Goal: Transaction & Acquisition: Purchase product/service

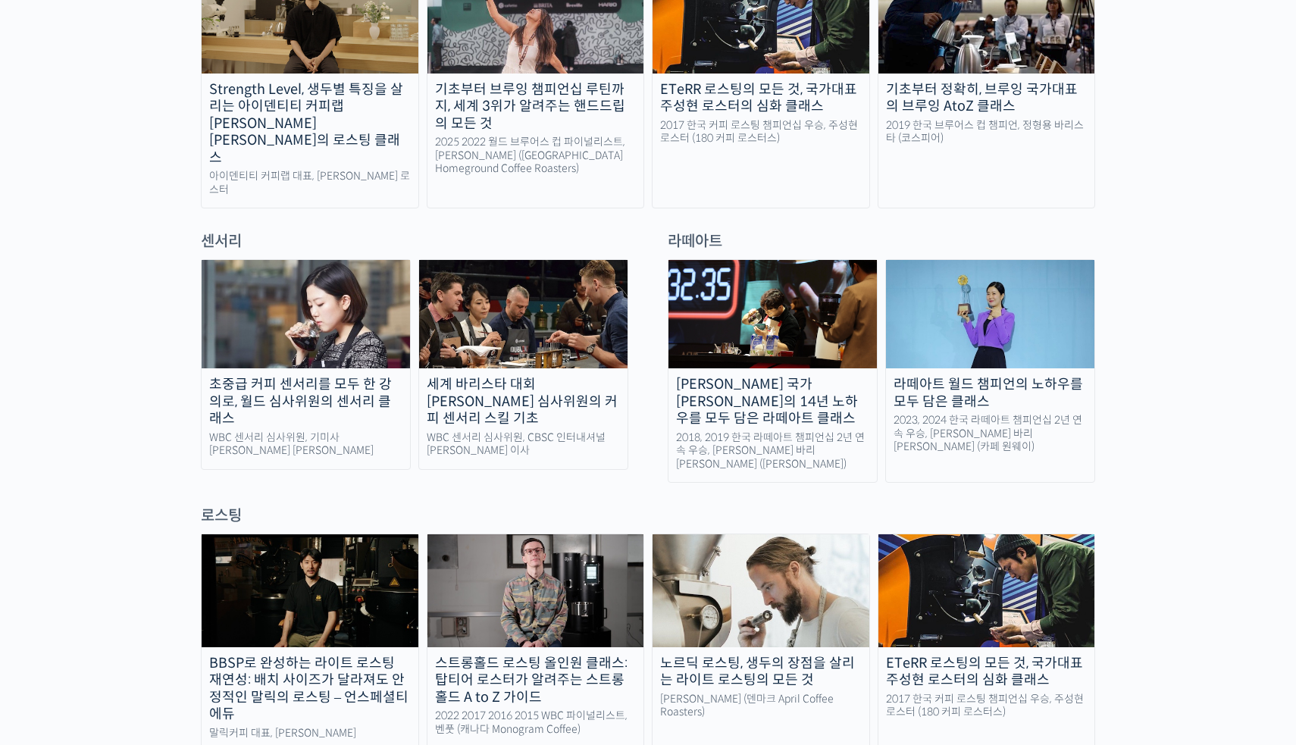
scroll to position [1278, 0]
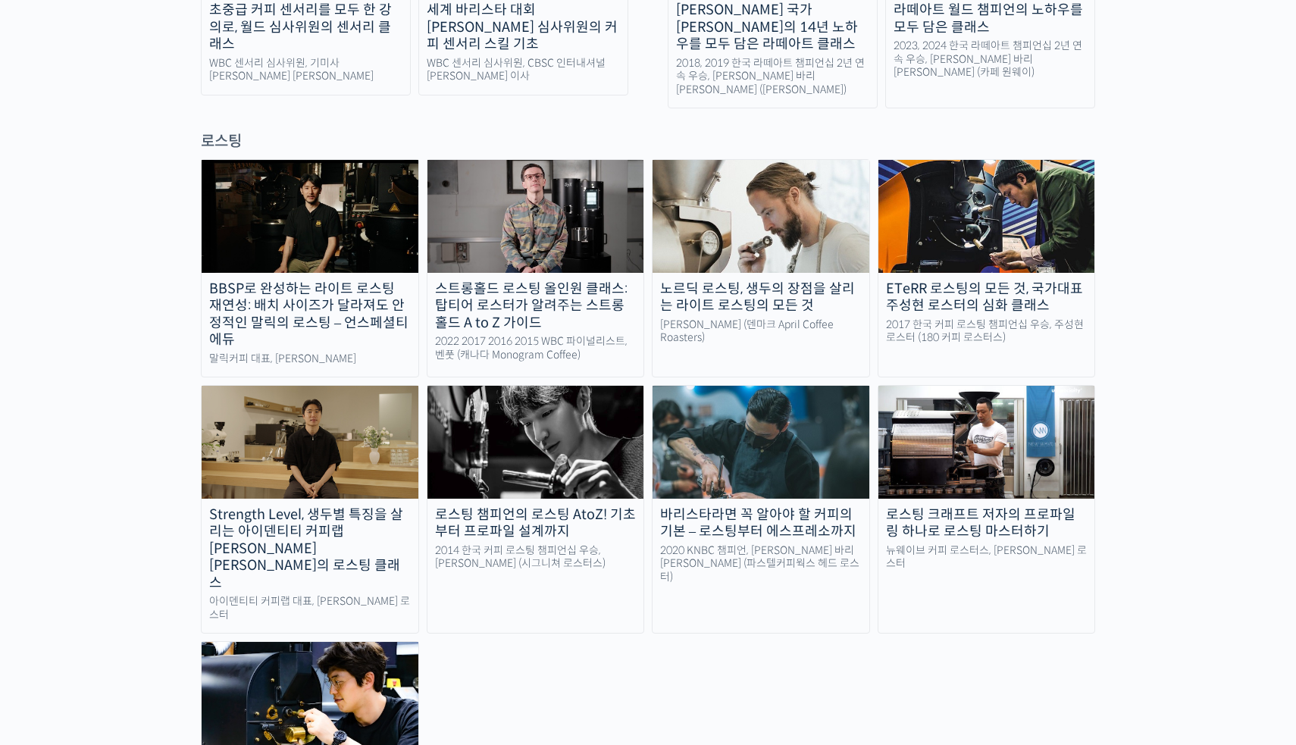
click at [521, 183] on img at bounding box center [535, 216] width 217 height 112
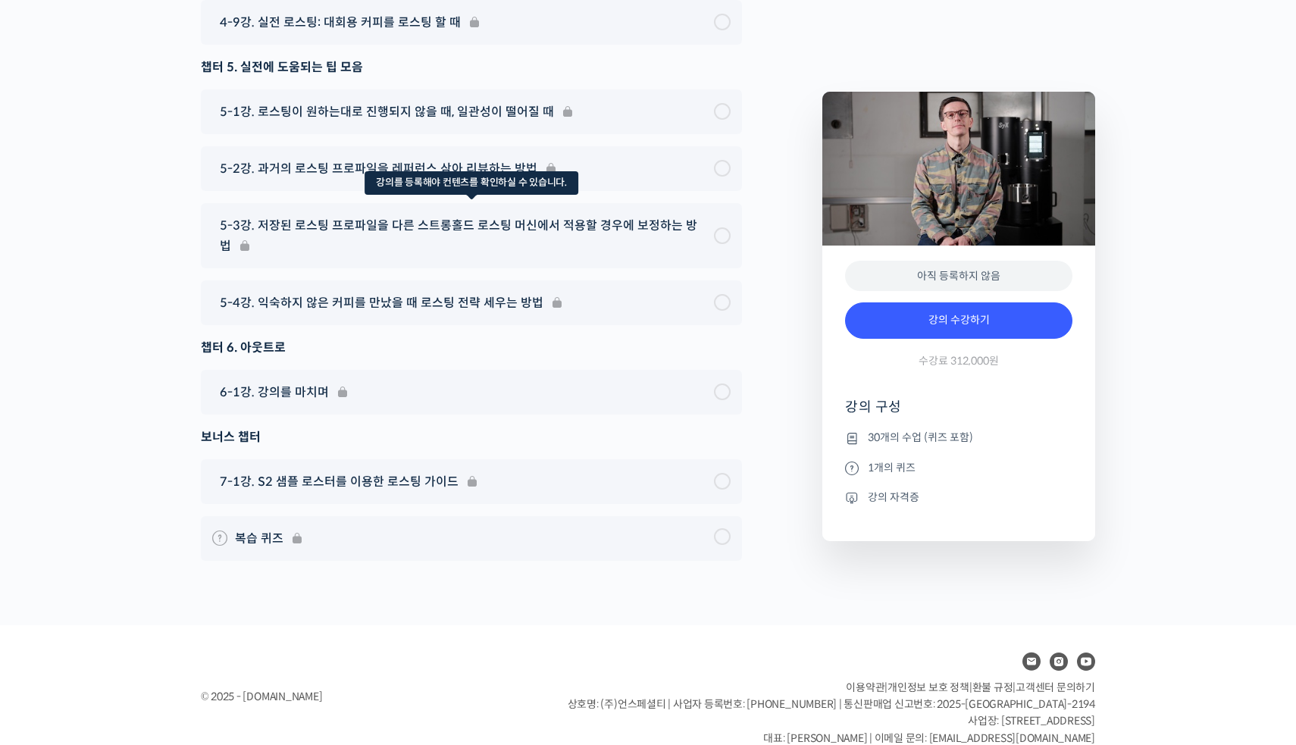
scroll to position [8914, 0]
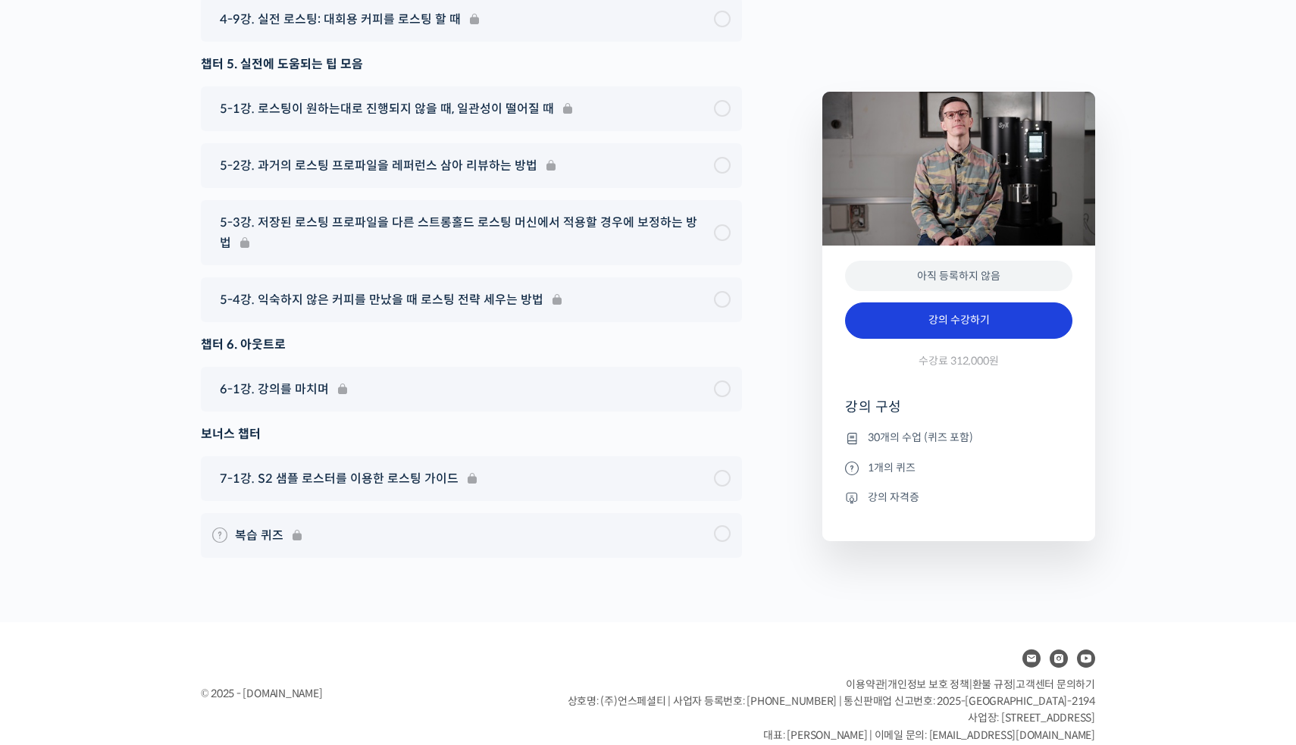
click at [895, 320] on link "강의 수강하기" at bounding box center [958, 320] width 227 height 36
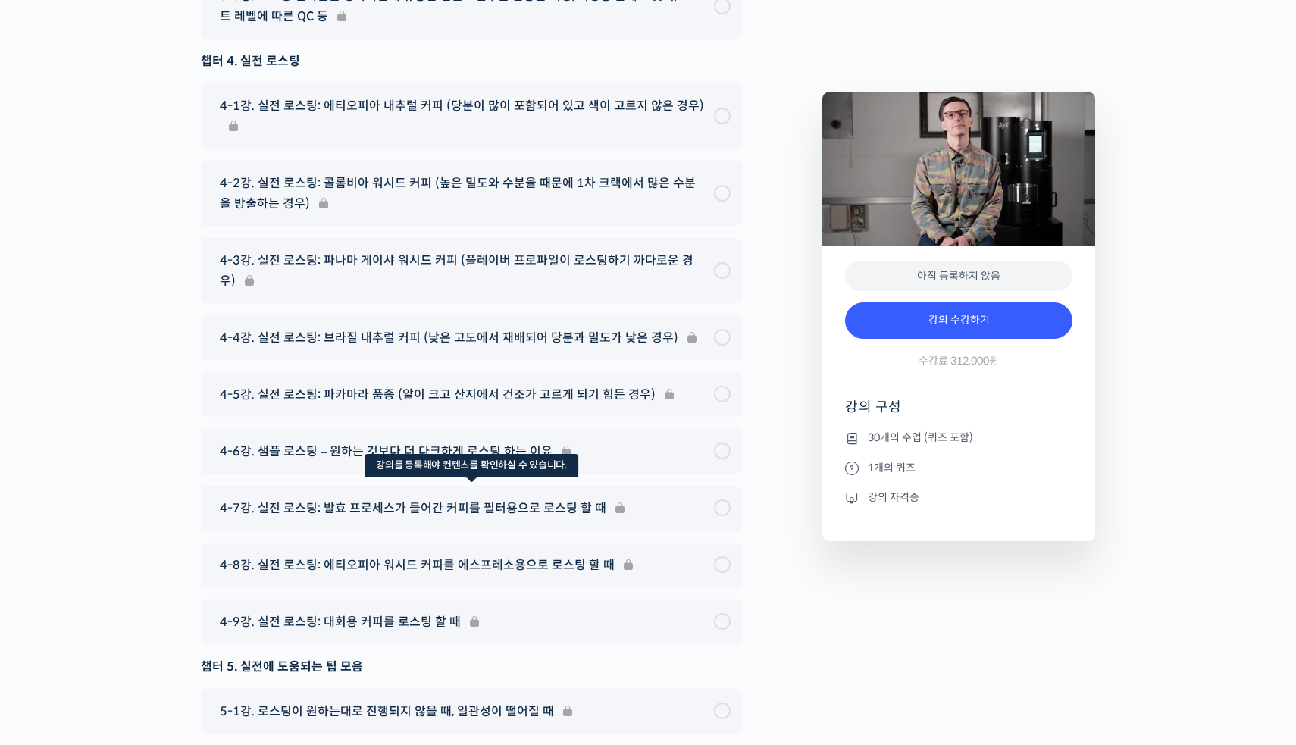
scroll to position [8317, 0]
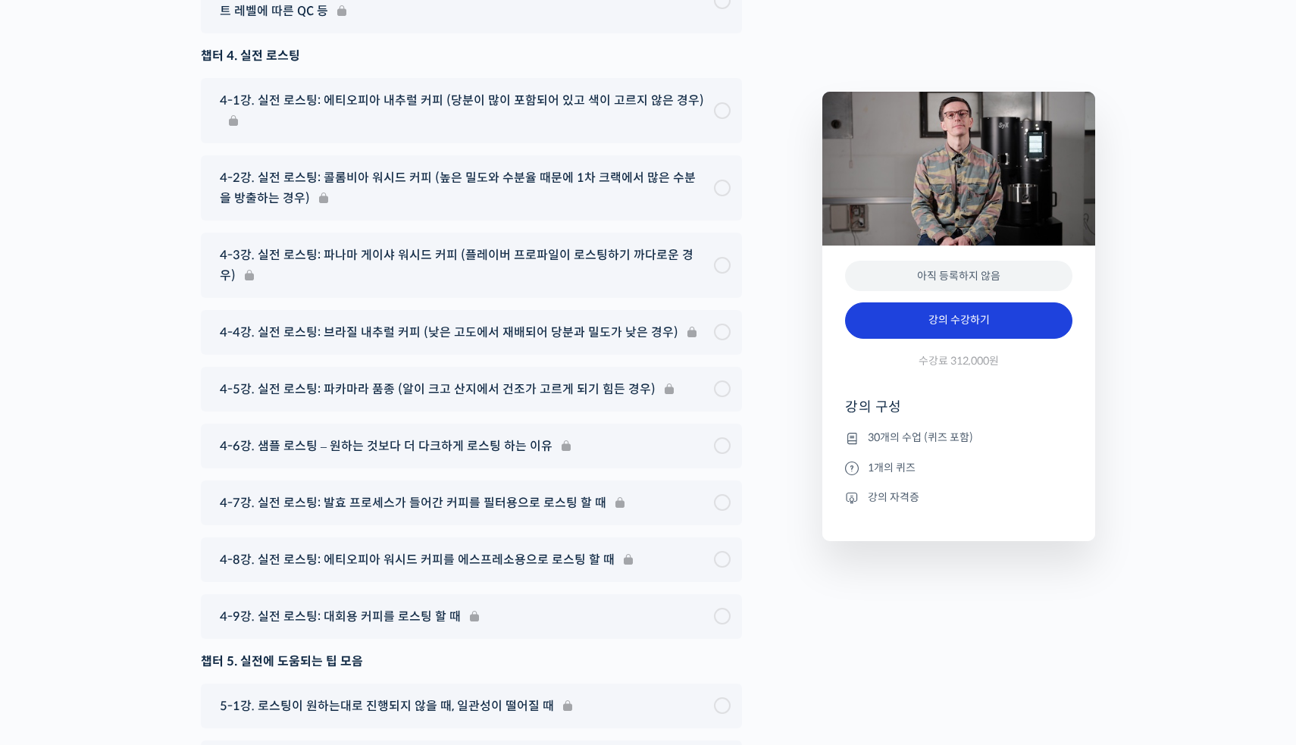
click at [952, 327] on link "강의 수강하기" at bounding box center [958, 320] width 227 height 36
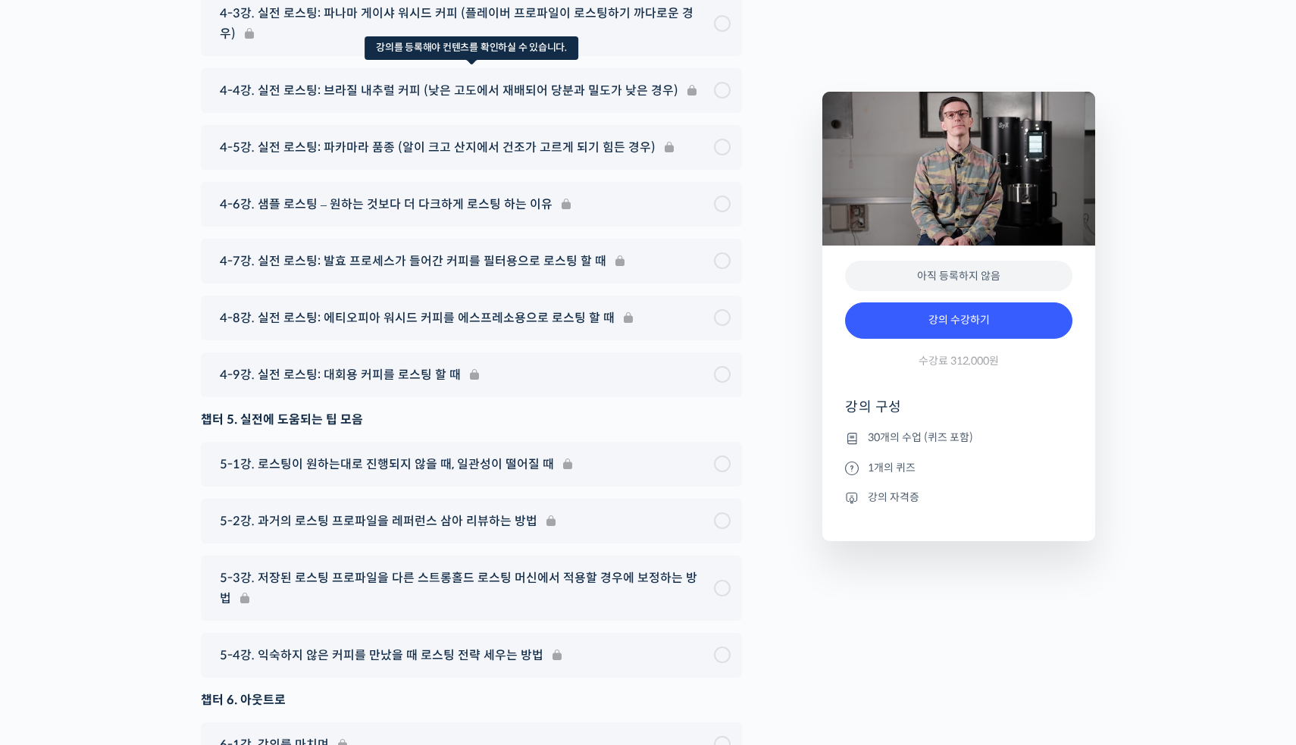
scroll to position [8856, 0]
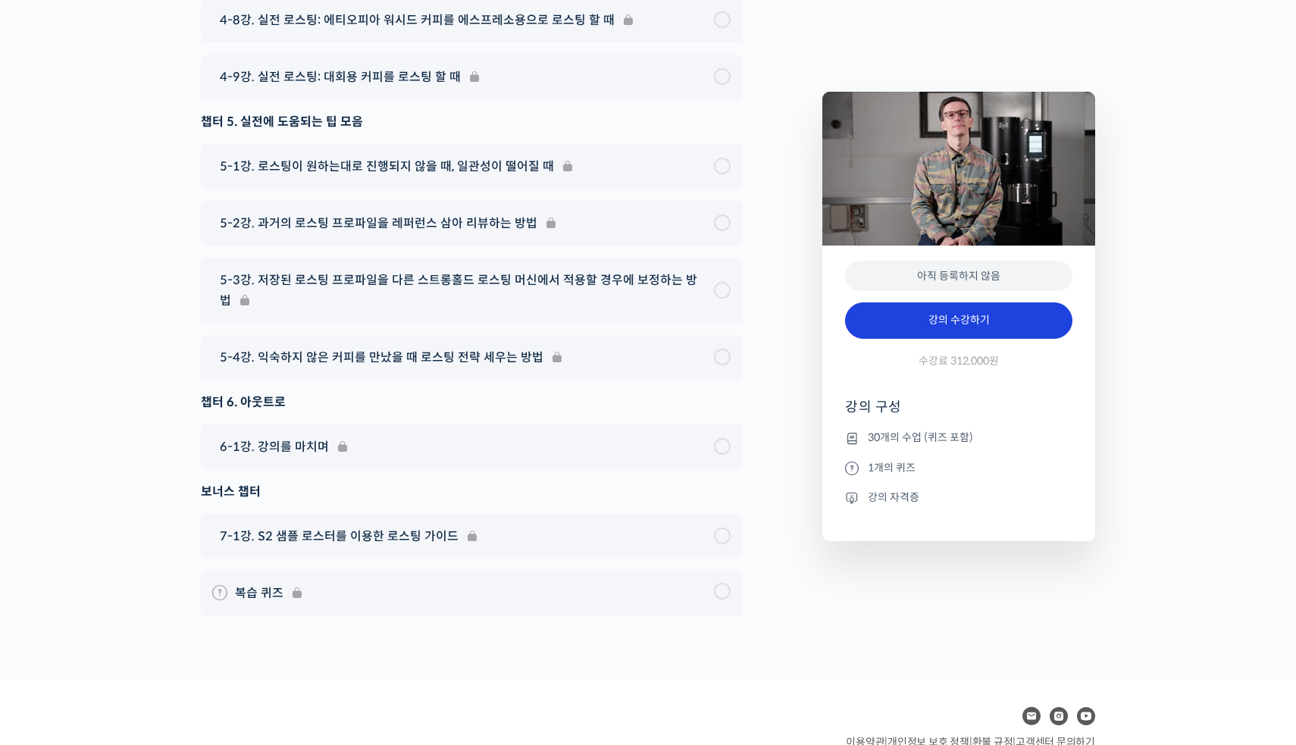
click at [888, 331] on link "강의 수강하기" at bounding box center [958, 320] width 227 height 36
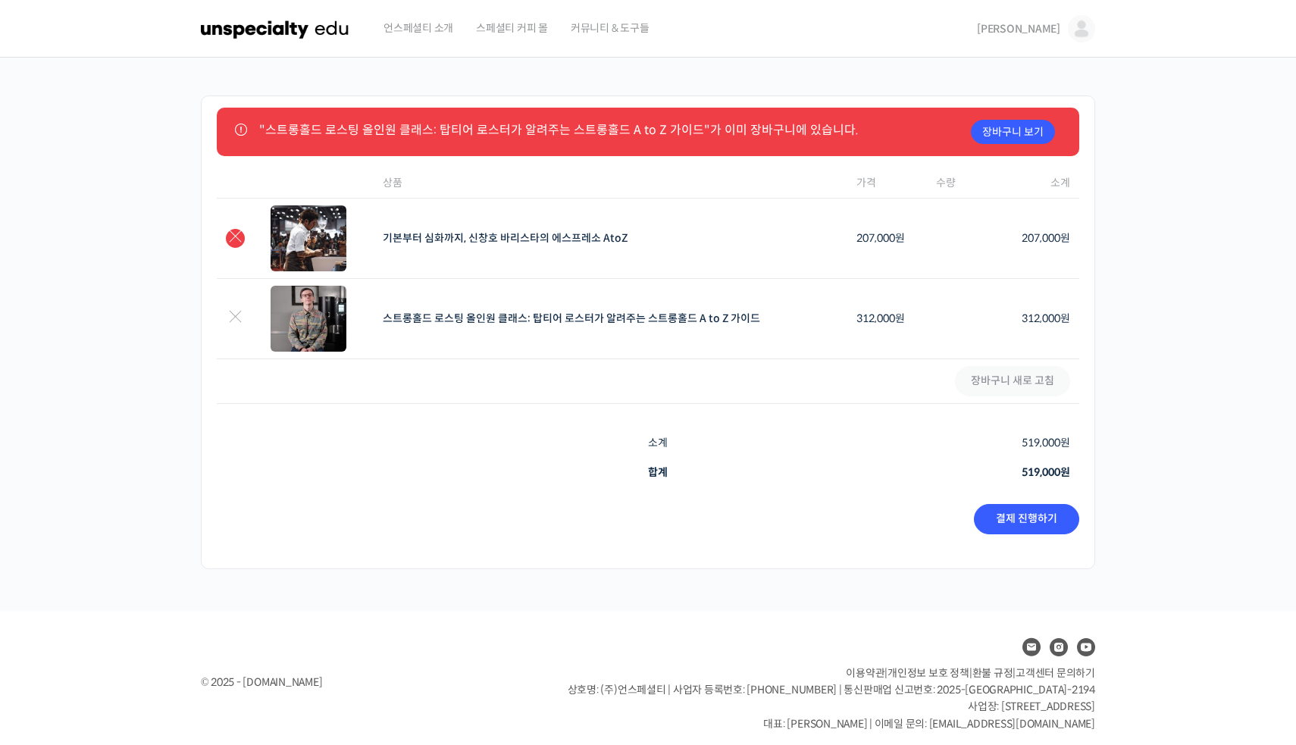
click at [242, 237] on link "×" at bounding box center [235, 238] width 19 height 19
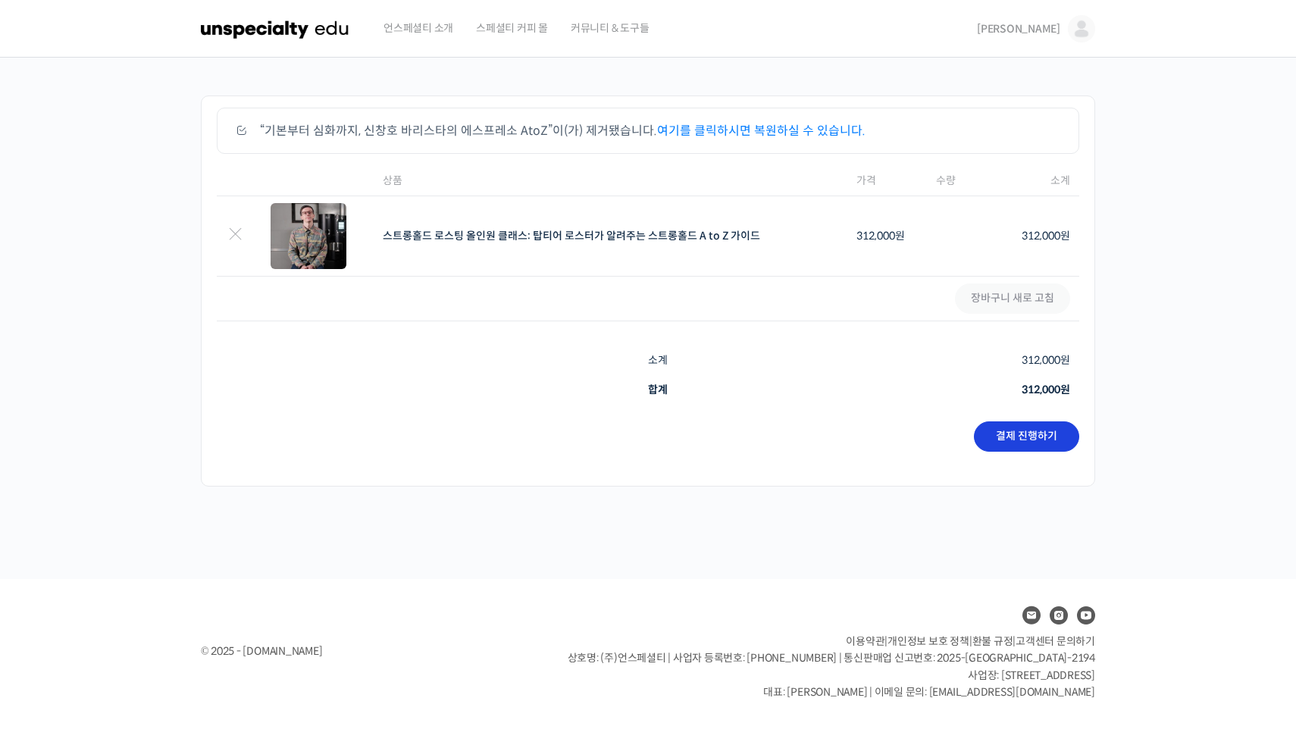
click at [994, 434] on link "결제 진행하기" at bounding box center [1026, 436] width 105 height 30
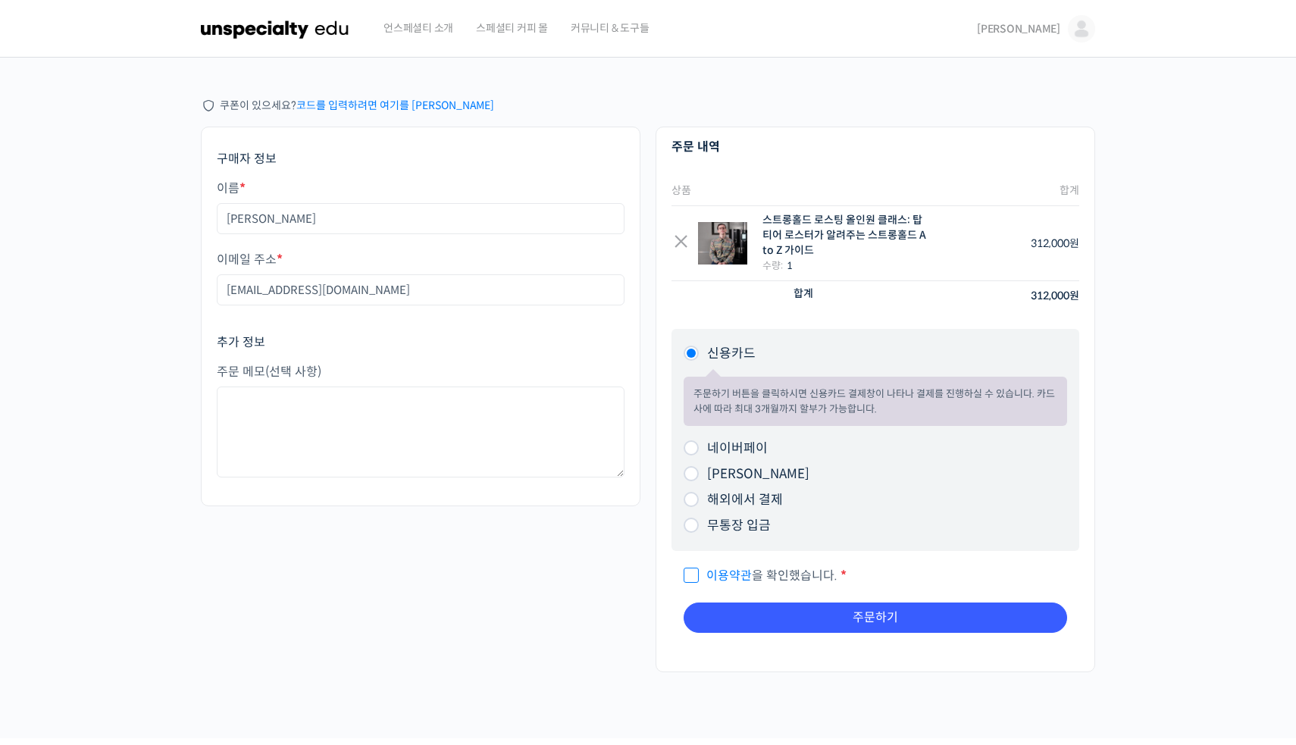
click at [695, 581] on span "이용약관 을 확인했습니다." at bounding box center [761, 576] width 154 height 16
click at [693, 574] on input "이용약관 을 확인했습니다. *" at bounding box center [689, 569] width 10 height 10
checkbox input "true"
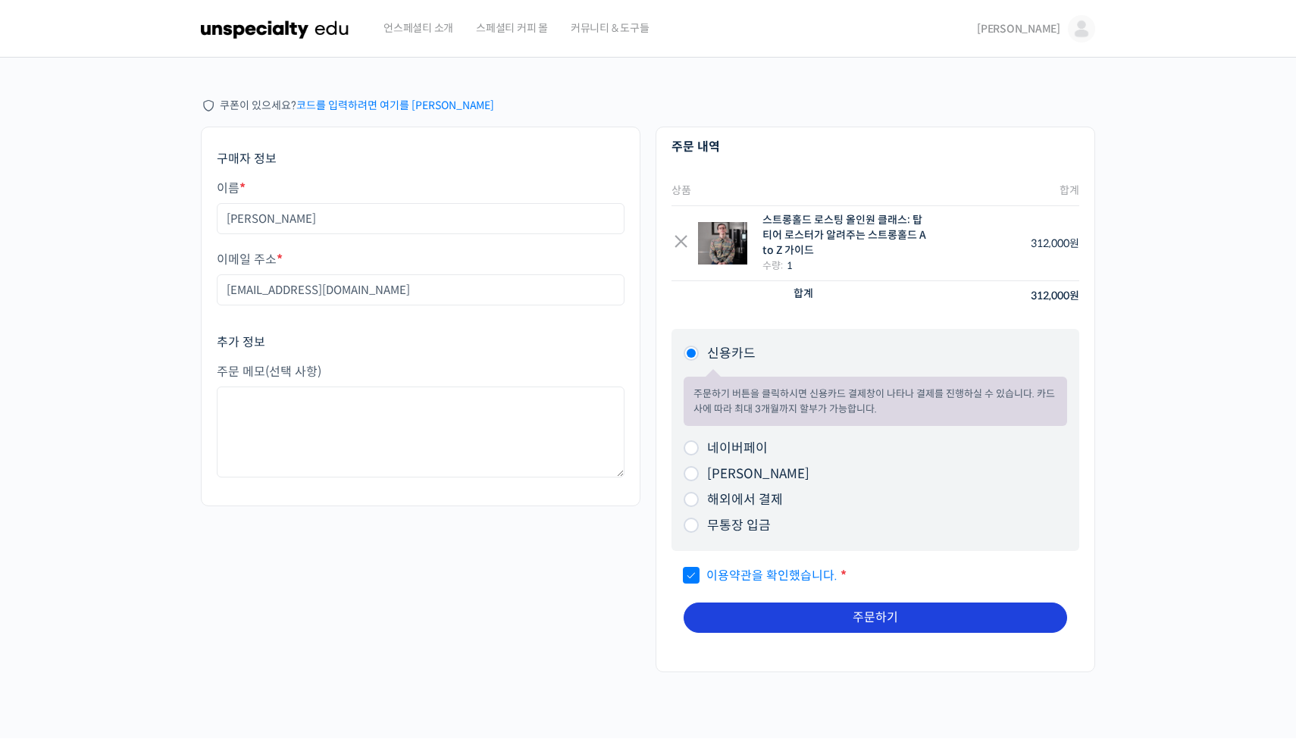
click at [720, 604] on button "주문하기" at bounding box center [876, 618] width 384 height 30
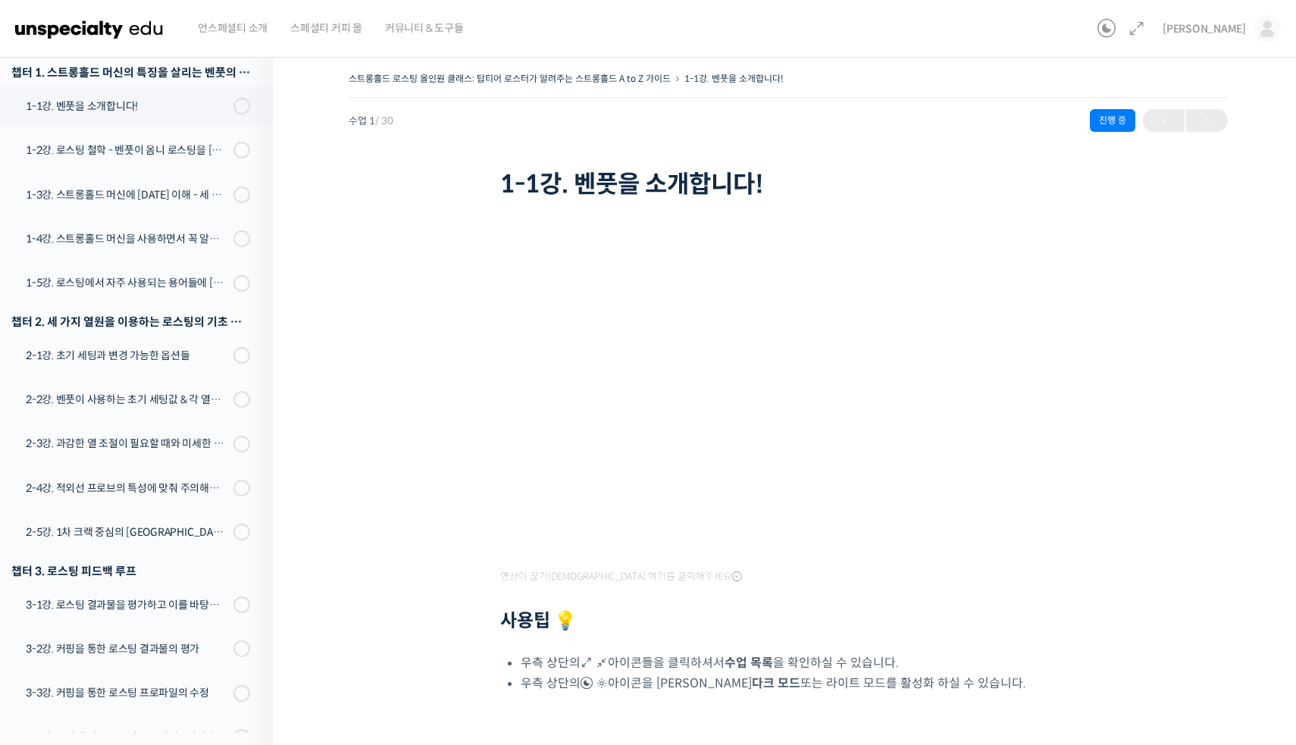
scroll to position [99, 0]
